Goal: Transaction & Acquisition: Subscribe to service/newsletter

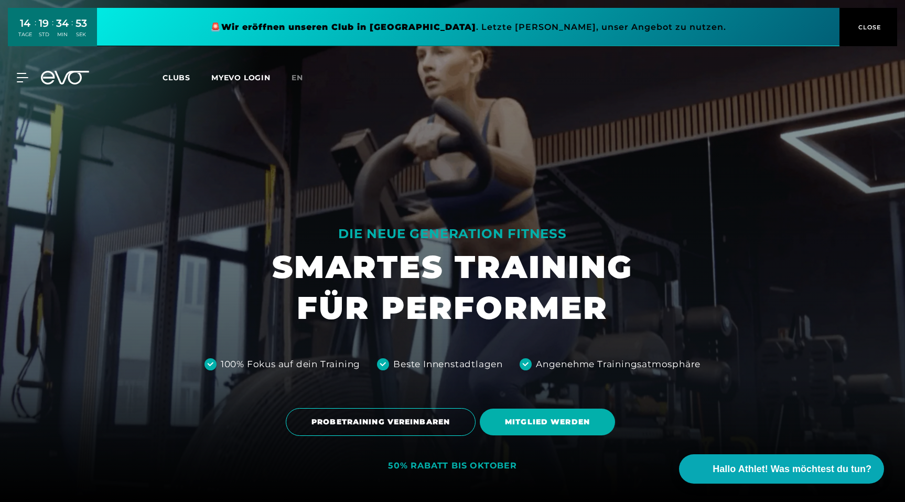
click at [864, 34] on button "CLOSE" at bounding box center [868, 27] width 58 height 38
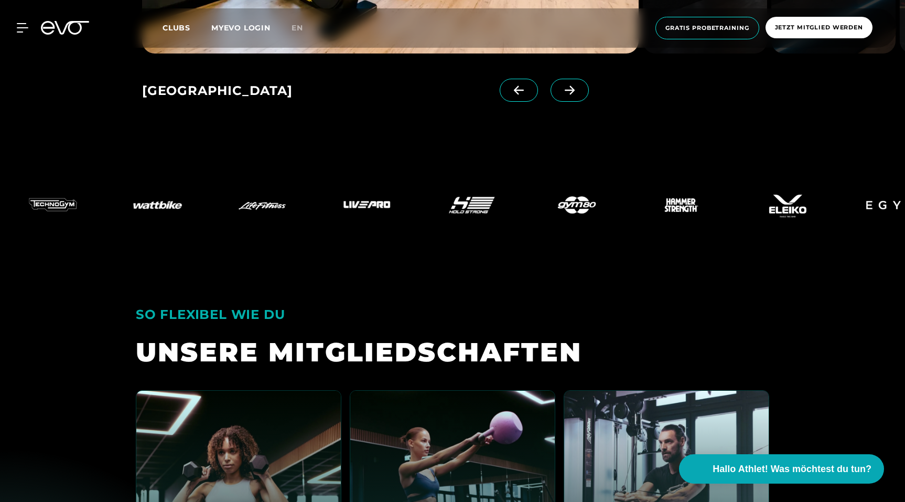
scroll to position [1961, 0]
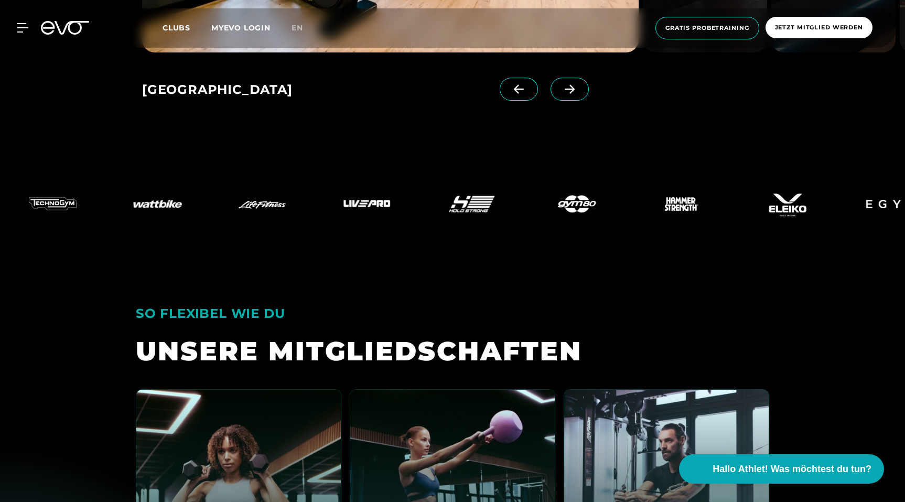
click at [591, 99] on link at bounding box center [572, 99] width 42 height 42
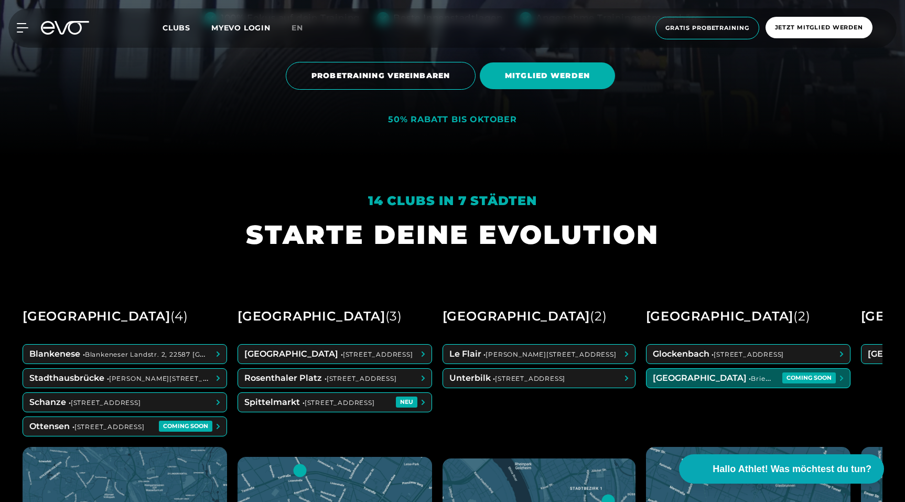
scroll to position [346, 0]
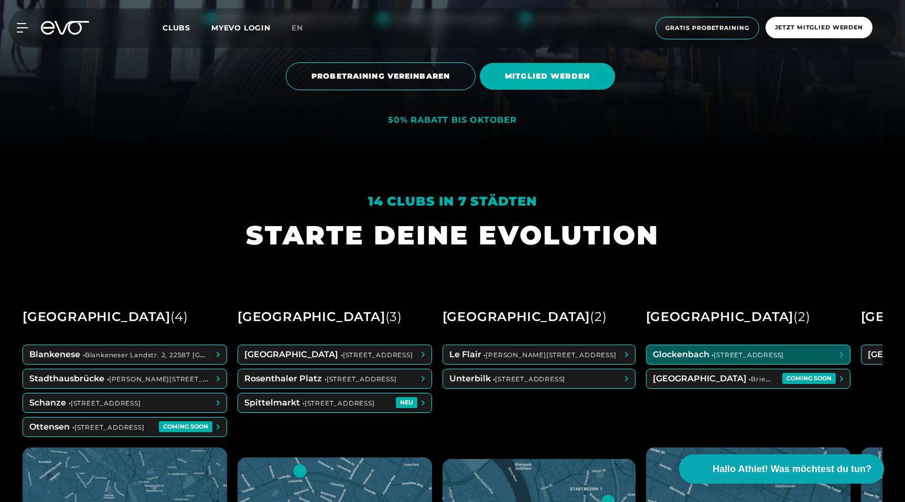
click at [698, 354] on span at bounding box center [747, 354] width 203 height 19
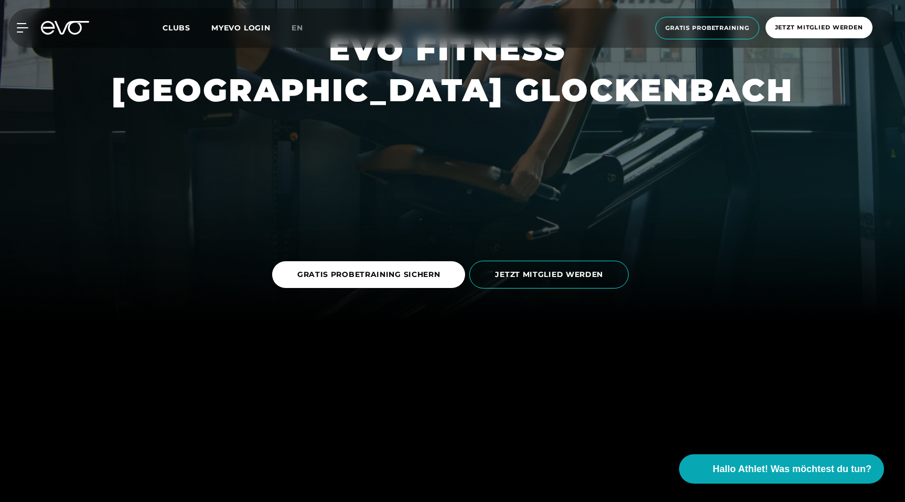
scroll to position [188, 0]
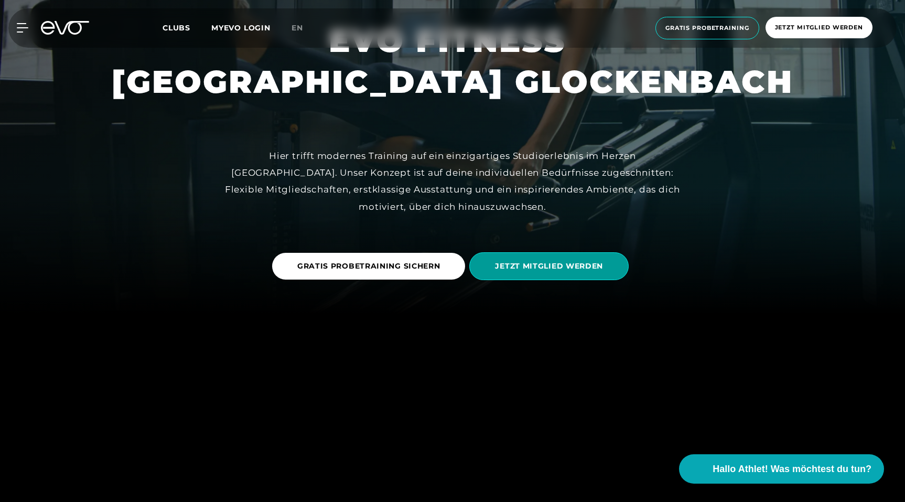
click at [530, 263] on span "JETZT MITGLIED WERDEN" at bounding box center [549, 266] width 108 height 11
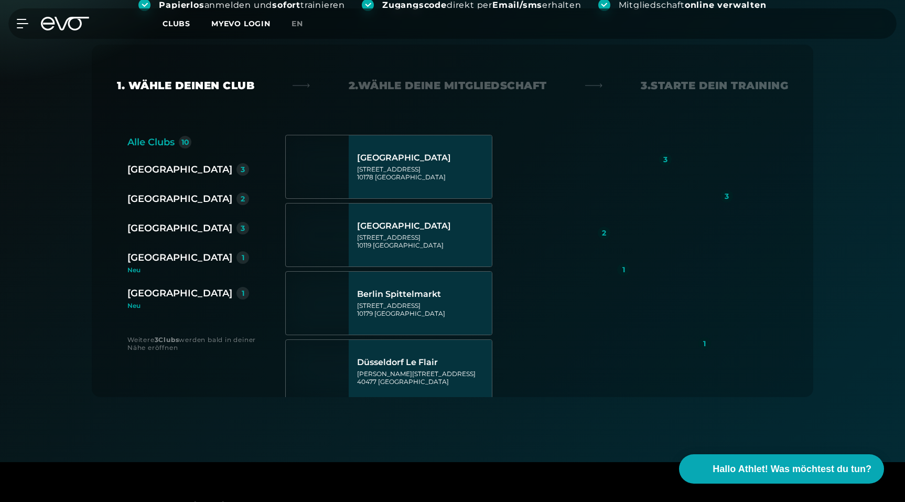
scroll to position [188, 0]
click at [154, 261] on div "[GEOGRAPHIC_DATA]" at bounding box center [179, 257] width 105 height 15
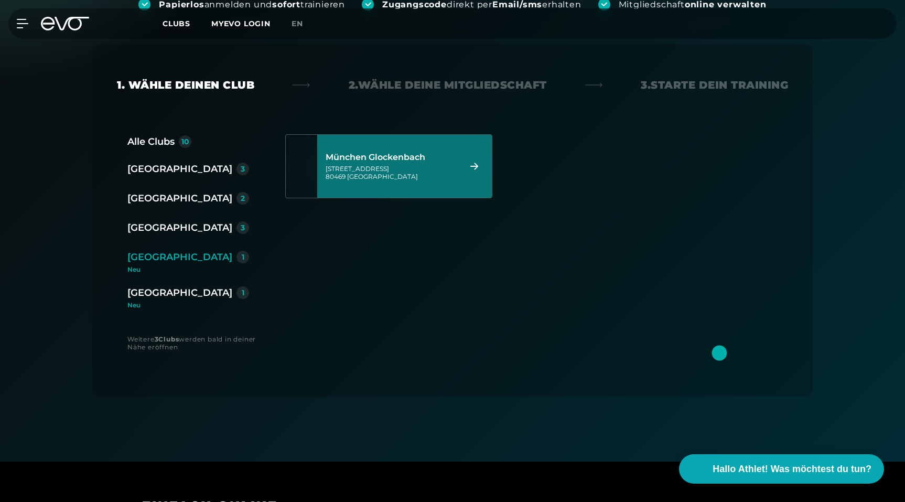
click at [416, 155] on div "München Glockenbach" at bounding box center [392, 157] width 132 height 10
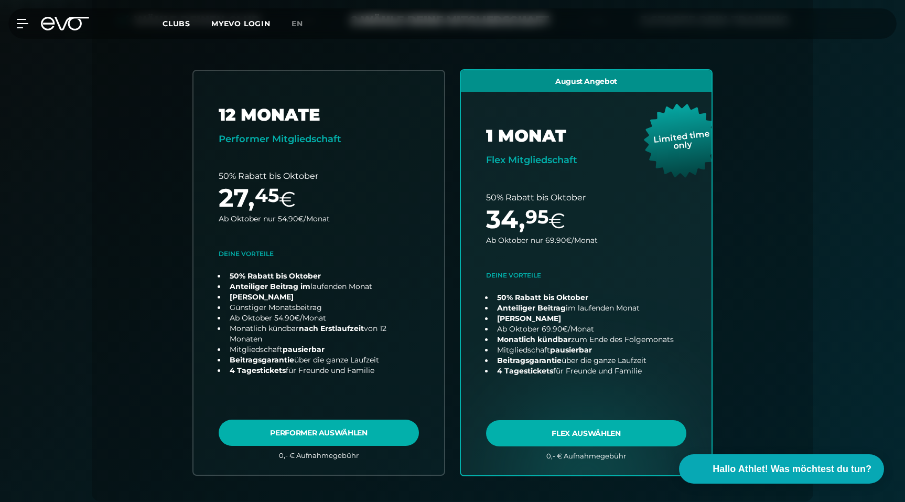
scroll to position [253, 0]
click at [137, 227] on div "Alle Clubs 10 [GEOGRAPHIC_DATA] 3 [GEOGRAPHIC_DATA] 2 [GEOGRAPHIC_DATA] 3 [GEOG…" at bounding box center [452, 285] width 671 height 432
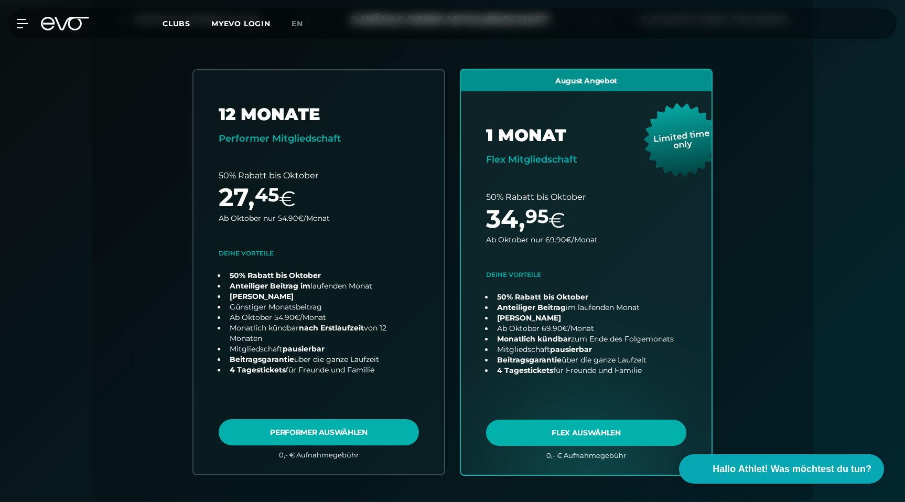
click at [109, 54] on div "Back Wähle deinen Club 2. Wähle deine Mitgliedschaft 3. Starte dein Training Al…" at bounding box center [452, 240] width 721 height 522
click at [59, 11] on div "MyEVO Login Über EVO Mitgliedschaften Probetraining TAGESPASS EVO Studios [GEOG…" at bounding box center [452, 23] width 901 height 30
click at [70, 26] on icon at bounding box center [72, 24] width 35 height 14
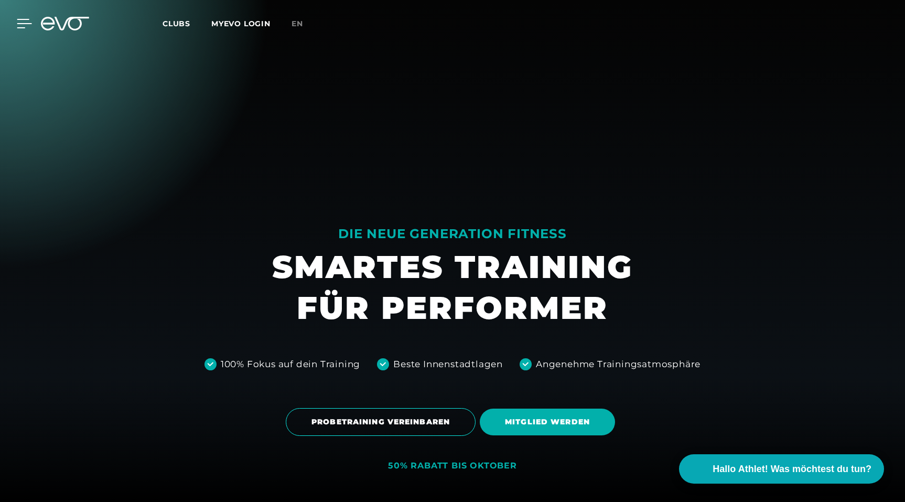
click at [16, 21] on div at bounding box center [16, 23] width 31 height 9
